Goal: Transaction & Acquisition: Download file/media

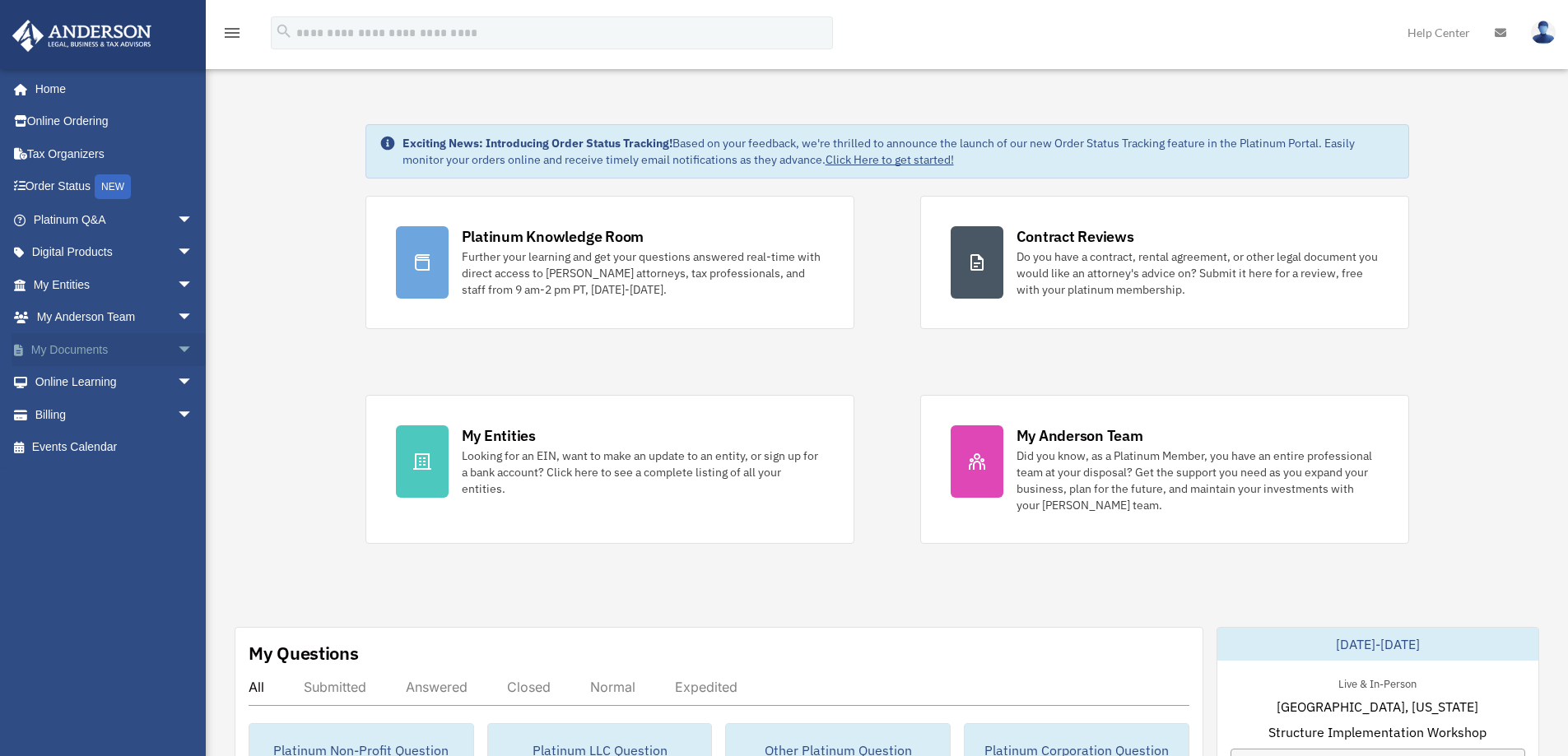
click at [88, 354] on link "My Documents arrow_drop_down" at bounding box center [115, 350] width 207 height 33
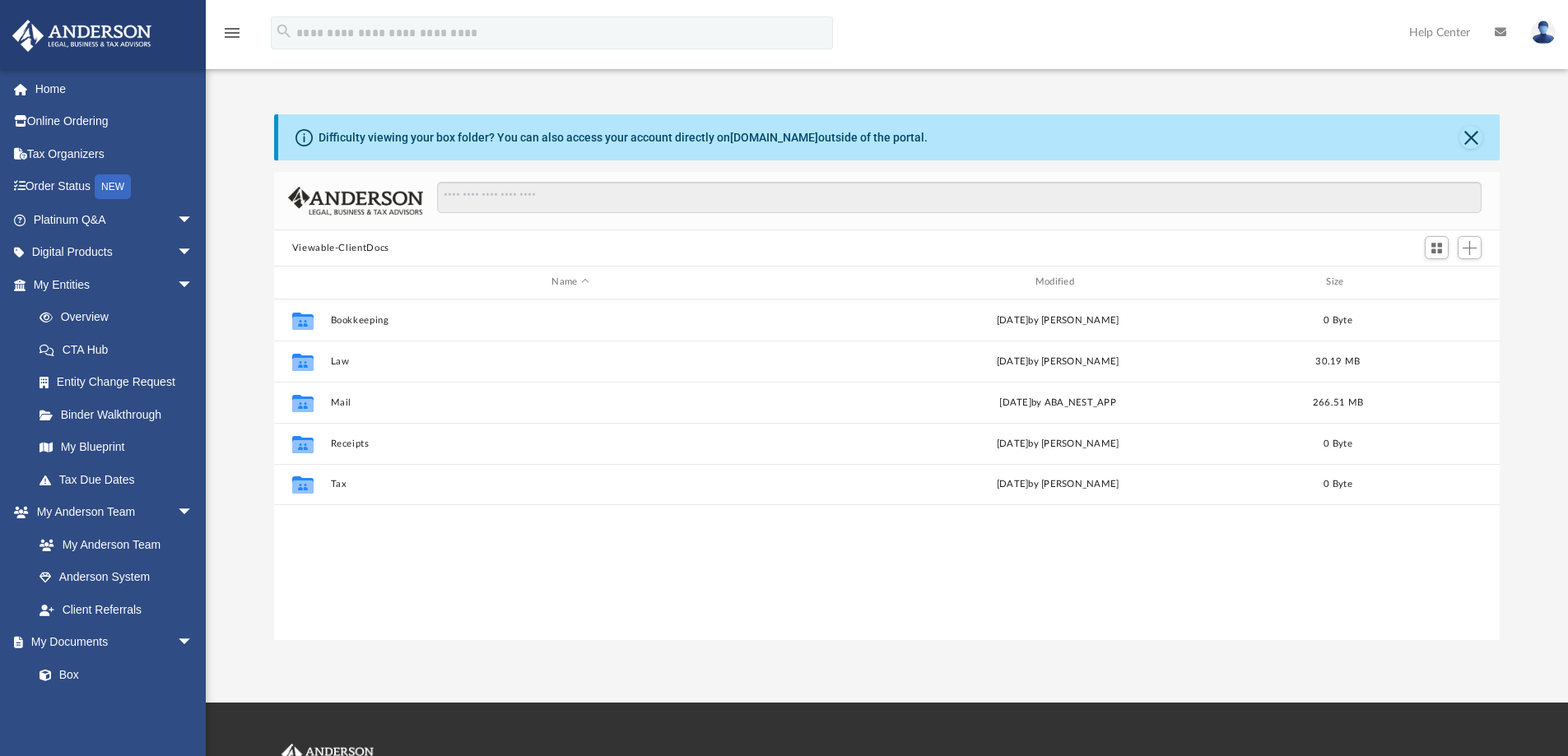
scroll to position [362, 1213]
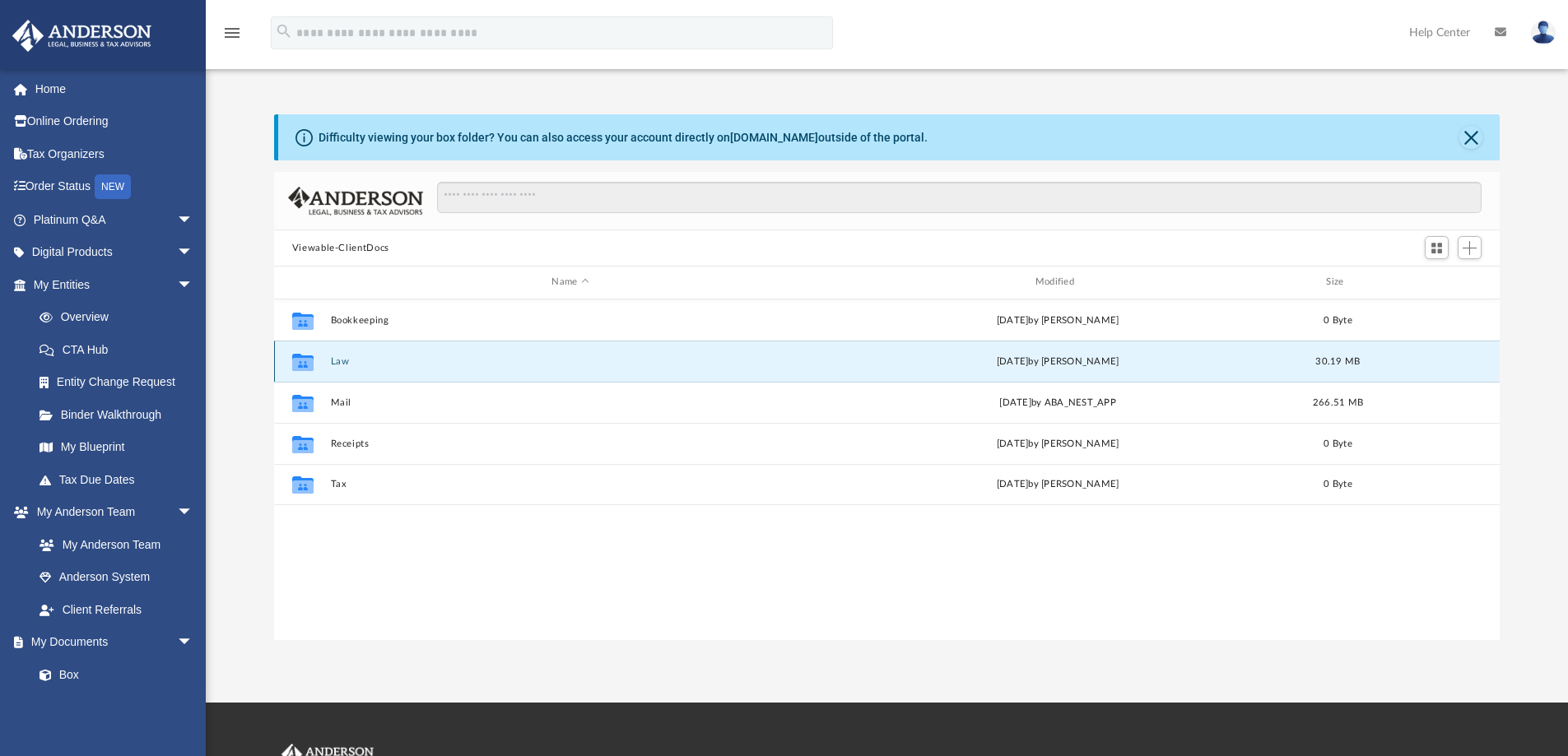
click at [337, 358] on button "Law" at bounding box center [570, 362] width 480 height 11
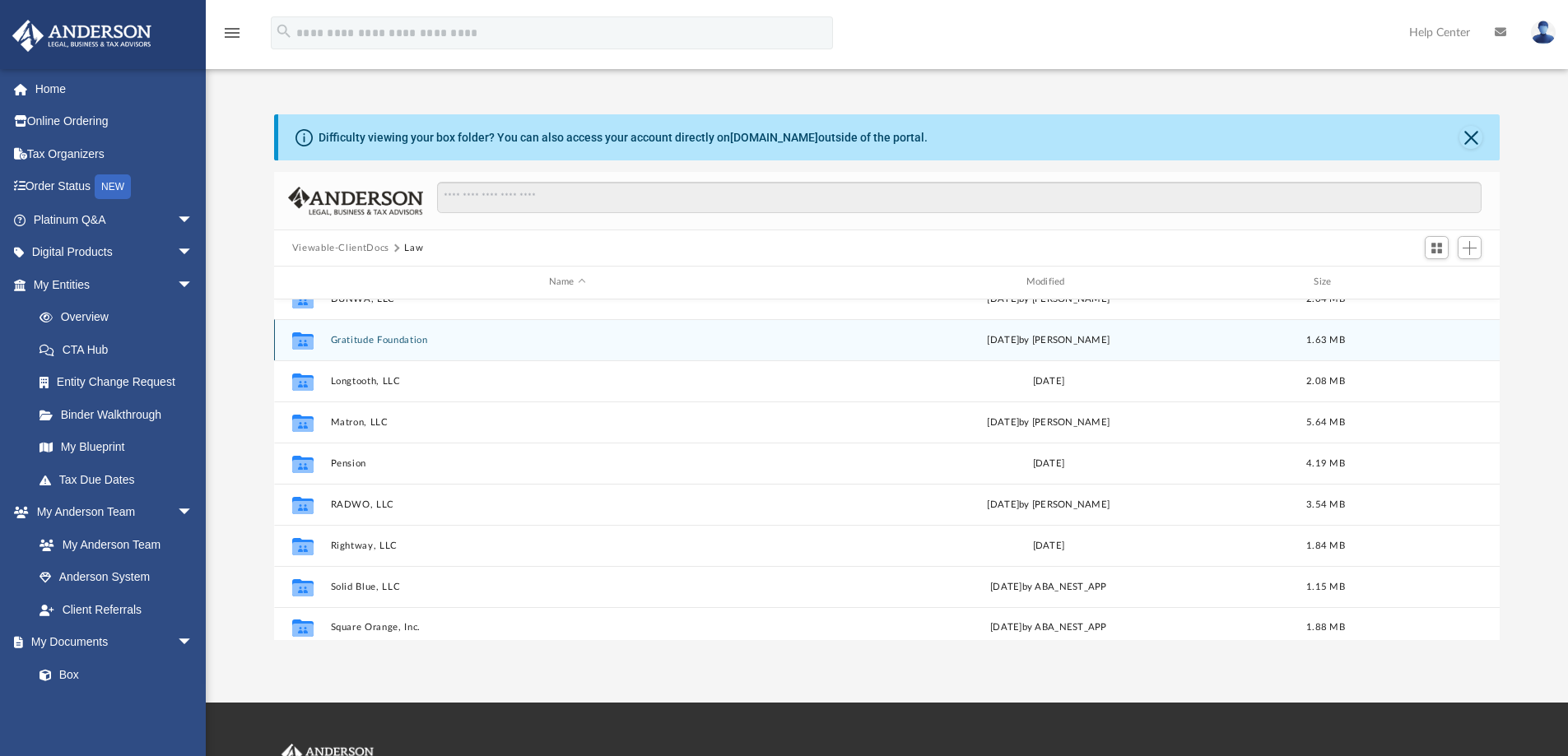
scroll to position [112, 0]
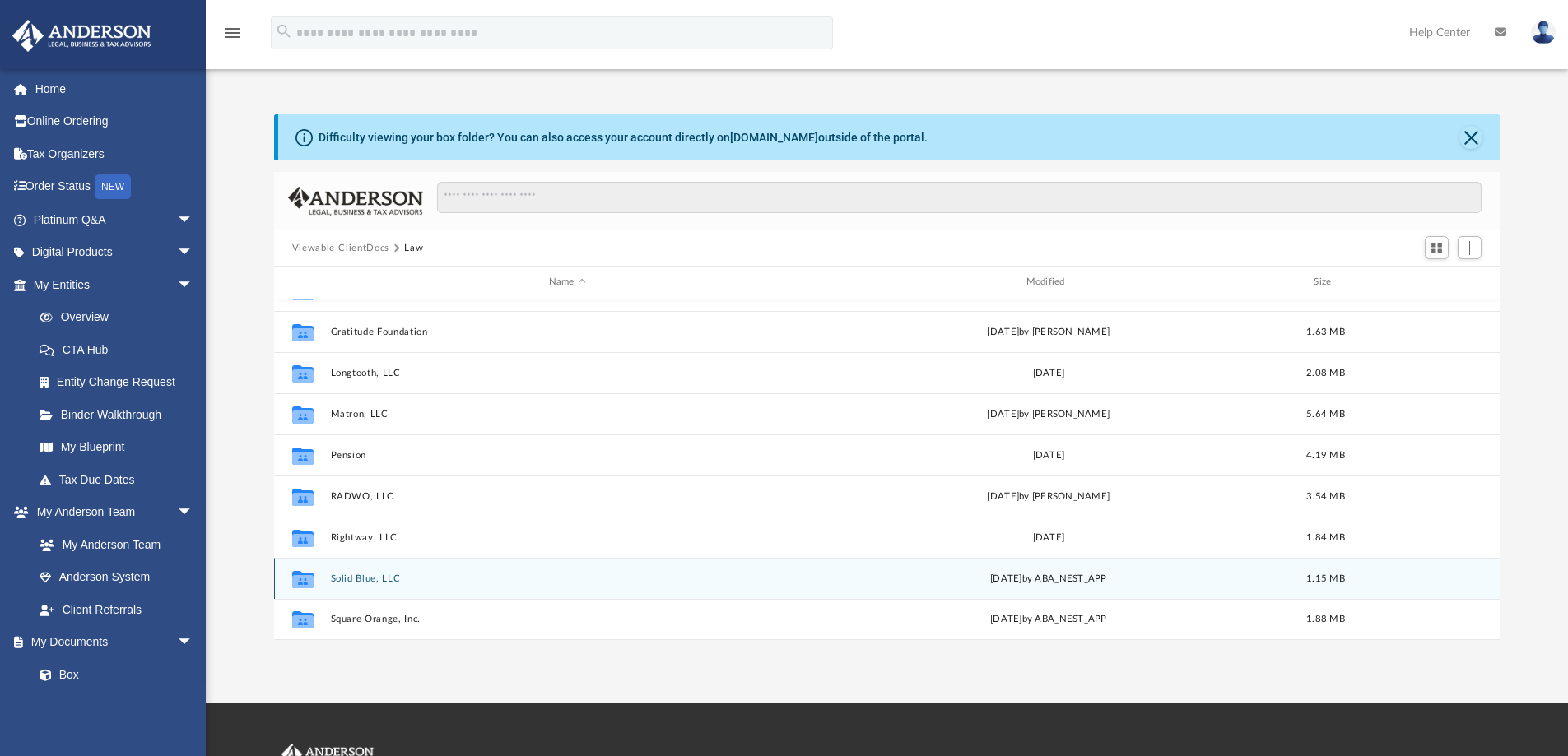
click at [356, 575] on button "Solid Blue, LLC" at bounding box center [567, 579] width 474 height 11
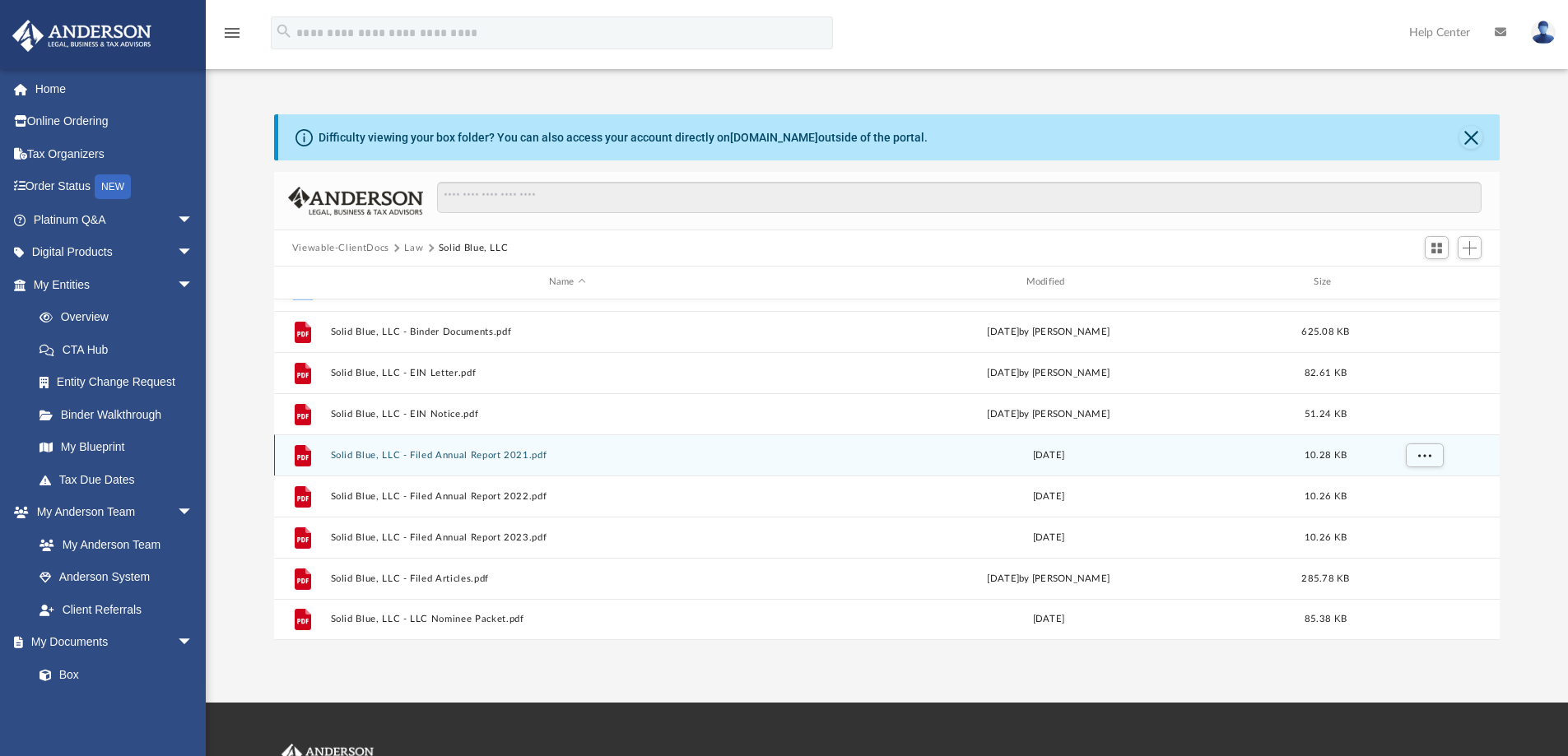
scroll to position [0, 0]
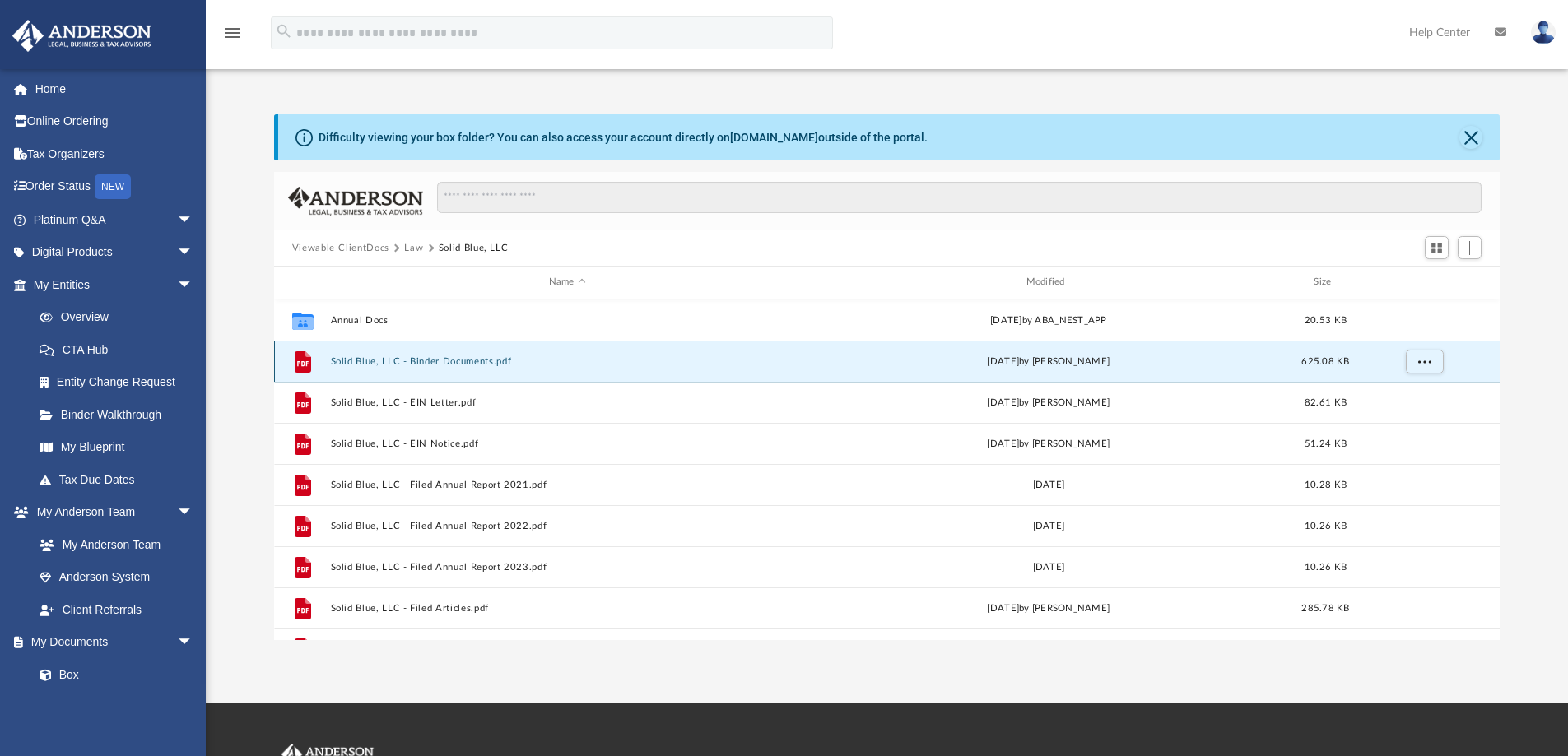
click at [463, 360] on button "Solid Blue, LLC - Binder Documents.pdf" at bounding box center [567, 362] width 474 height 11
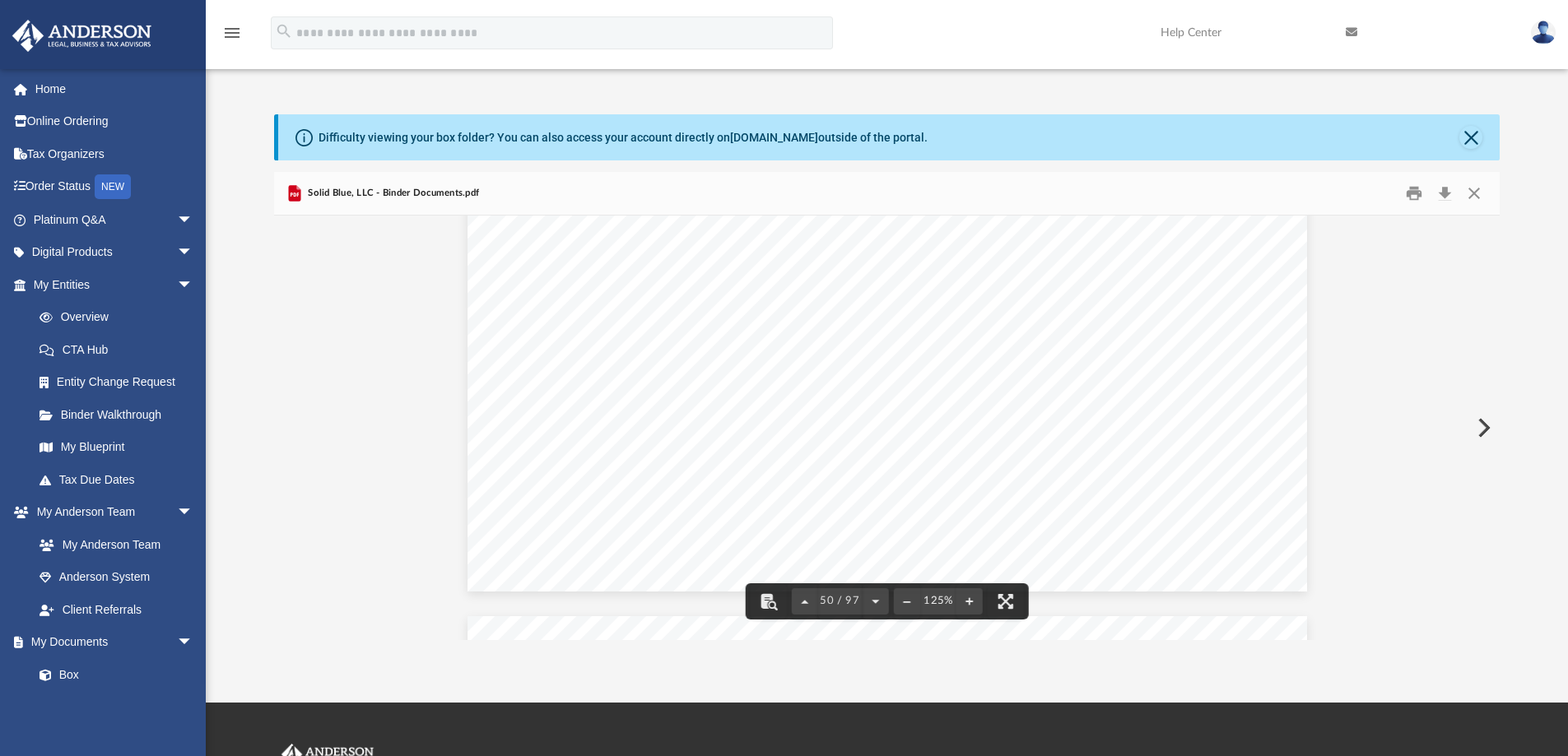
scroll to position [55130, 0]
drag, startPoint x: 1494, startPoint y: 427, endPoint x: 1483, endPoint y: 235, distance: 192.3
click at [1484, 237] on div "Operating Agreement of Solid Blue, LLC Page ii Article Four Capital Contributio…" at bounding box center [887, 428] width 1227 height 425
drag, startPoint x: 1484, startPoint y: 429, endPoint x: 1475, endPoint y: 303, distance: 126.3
click at [1475, 303] on div "Operating Agreement of Solid Blue, LLC Page ii Article Four Capital Contributio…" at bounding box center [887, 428] width 1227 height 425
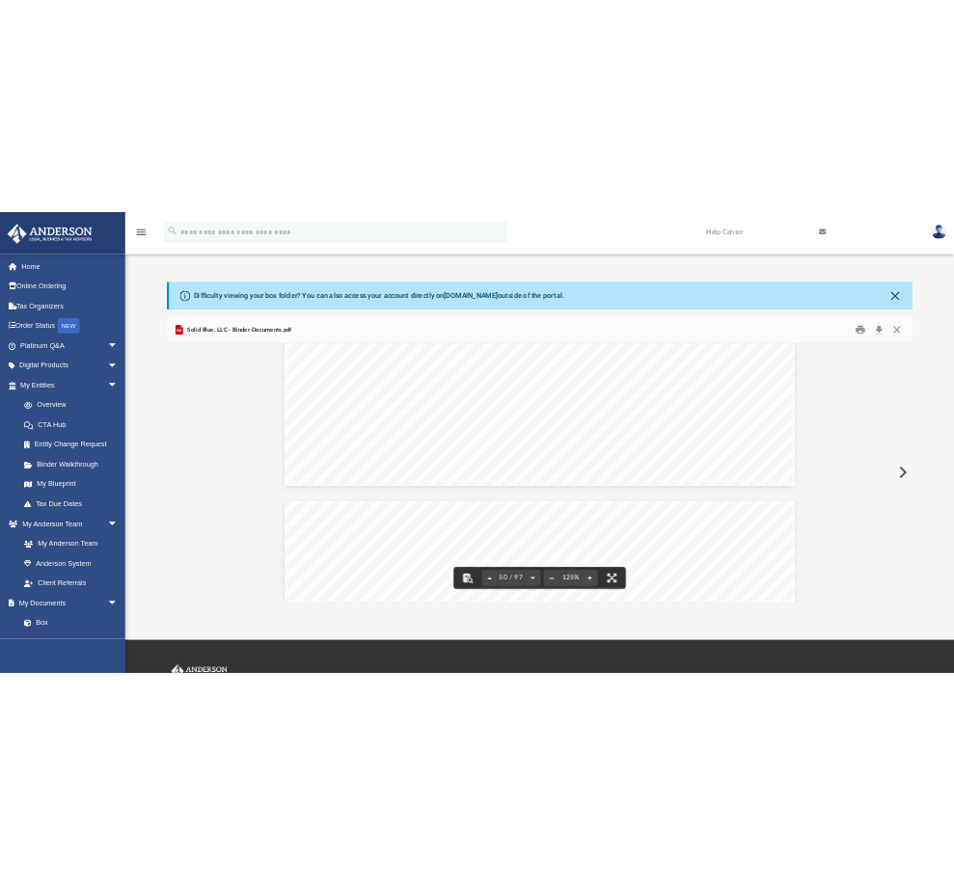
scroll to position [64321, 0]
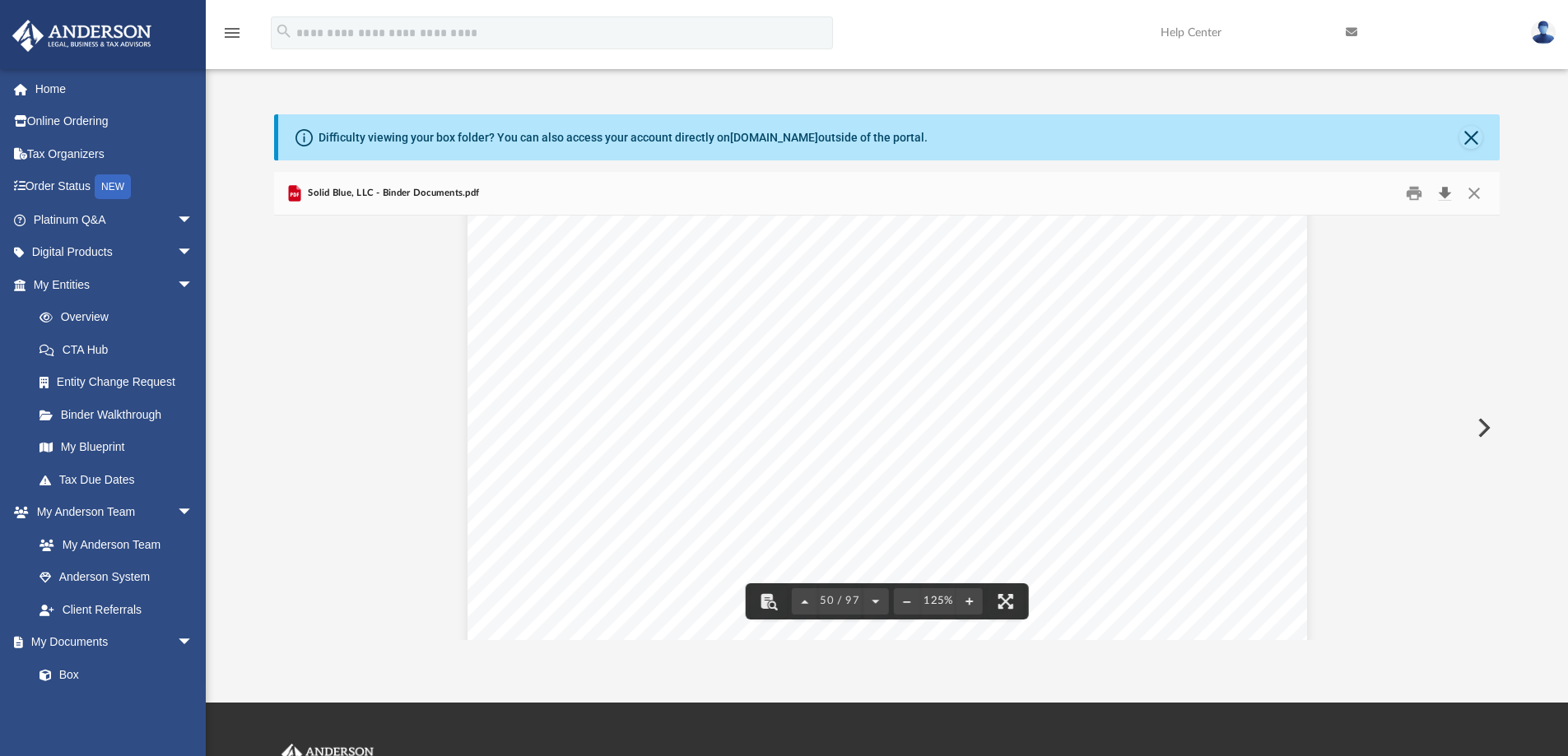
click at [1444, 190] on button "Download" at bounding box center [1444, 194] width 30 height 26
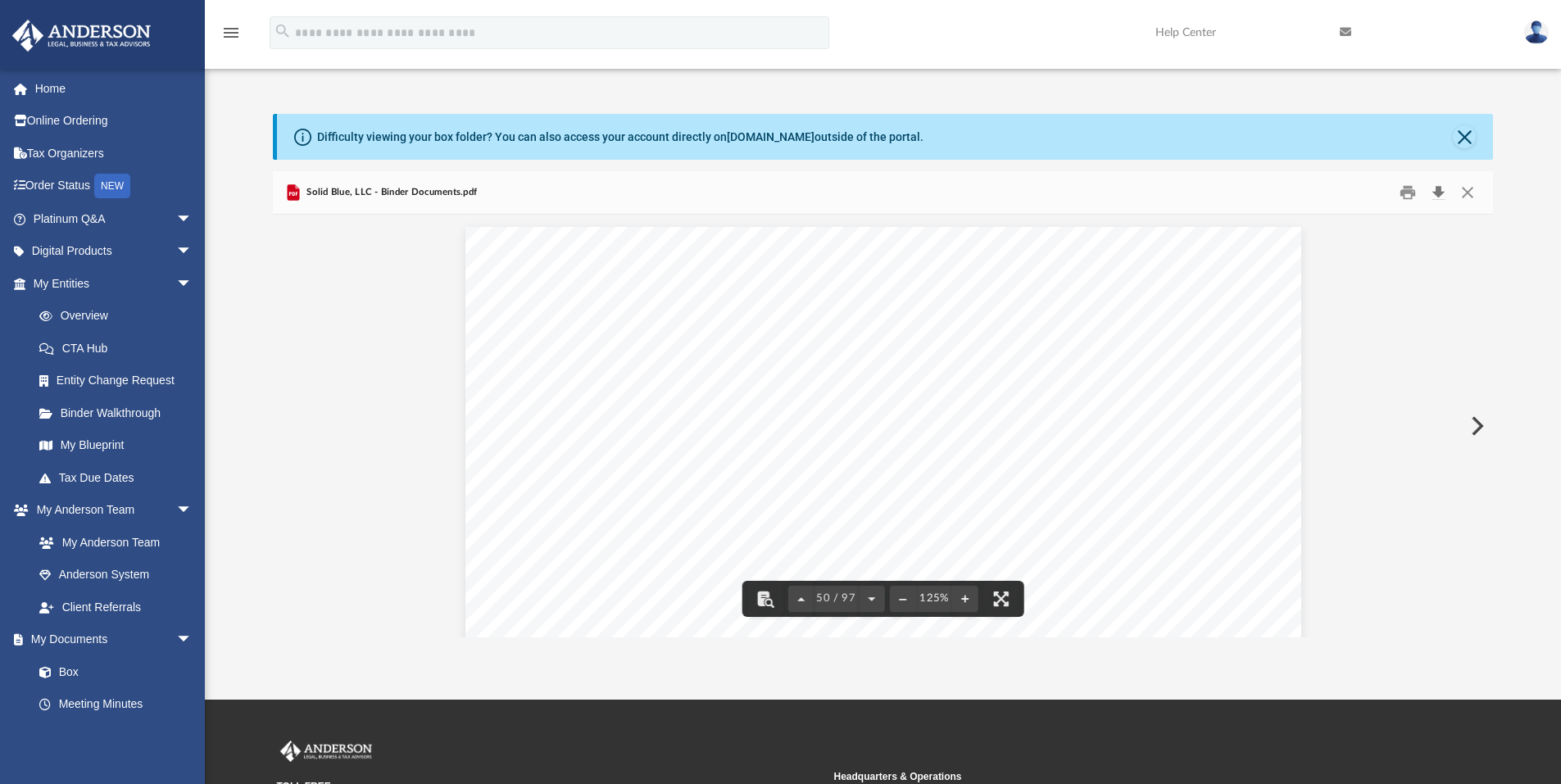
scroll to position [53938, 0]
click at [1434, 189] on button "Download" at bounding box center [1438, 193] width 30 height 25
